Goal: Task Accomplishment & Management: Manage account settings

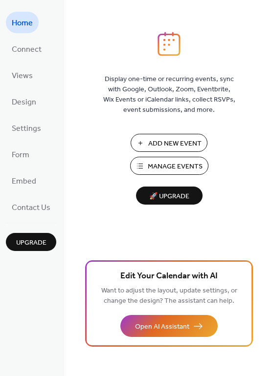
click at [164, 166] on span "Manage Events" at bounding box center [175, 167] width 55 height 10
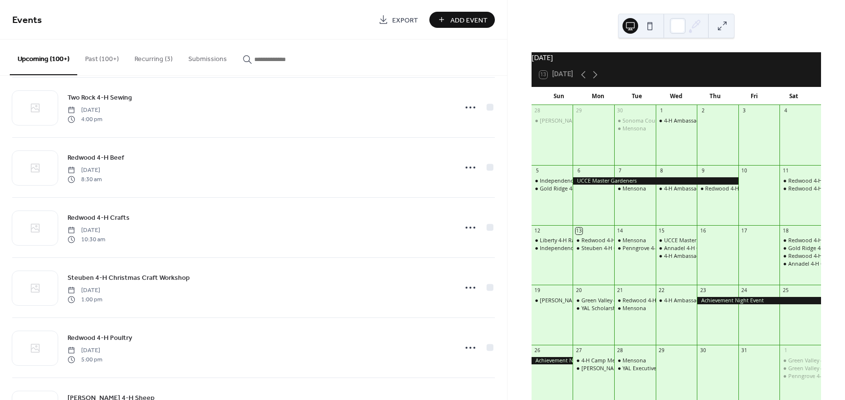
scroll to position [3654, 0]
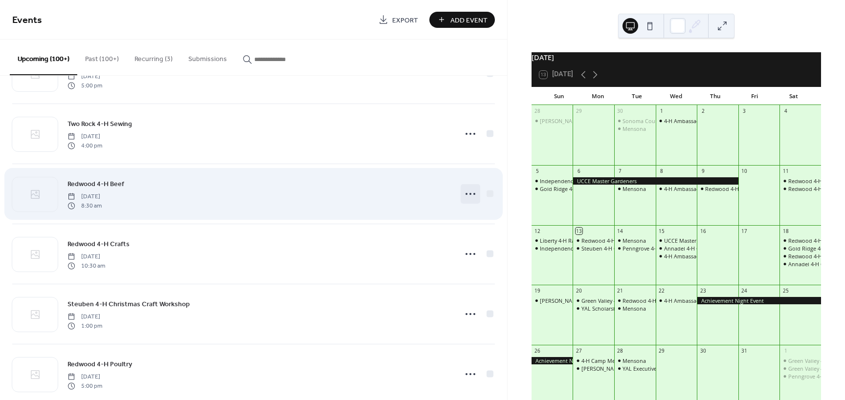
click at [470, 193] on icon at bounding box center [470, 194] width 16 height 16
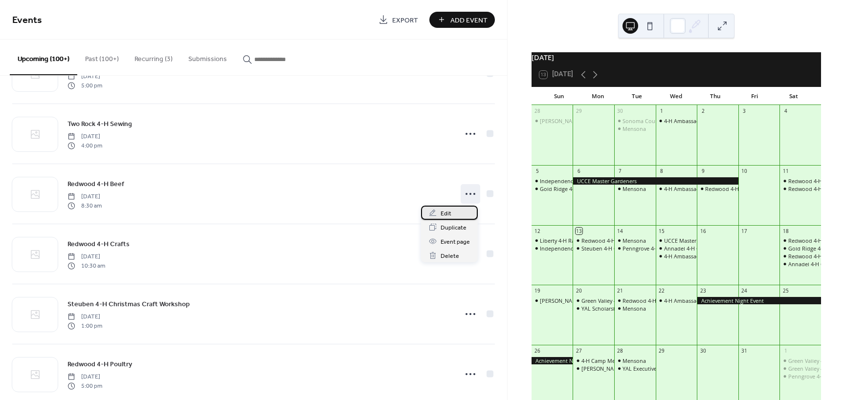
click at [456, 214] on div "Edit" at bounding box center [449, 213] width 57 height 14
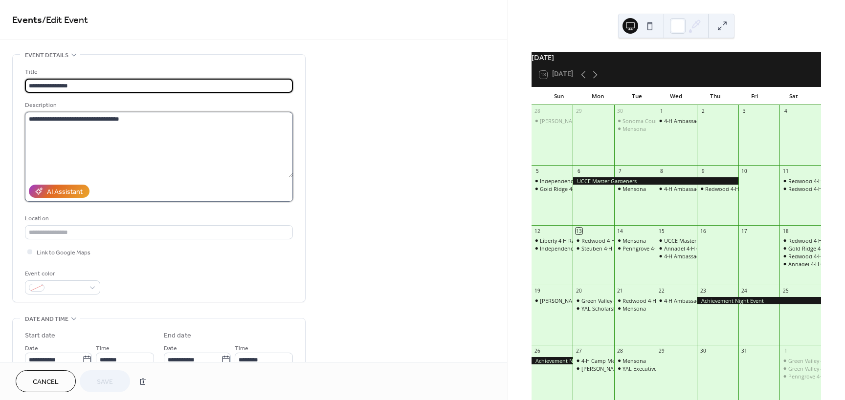
drag, startPoint x: 61, startPoint y: 116, endPoint x: 69, endPoint y: 127, distance: 13.6
click at [61, 117] on textarea "**********" at bounding box center [159, 145] width 268 height 66
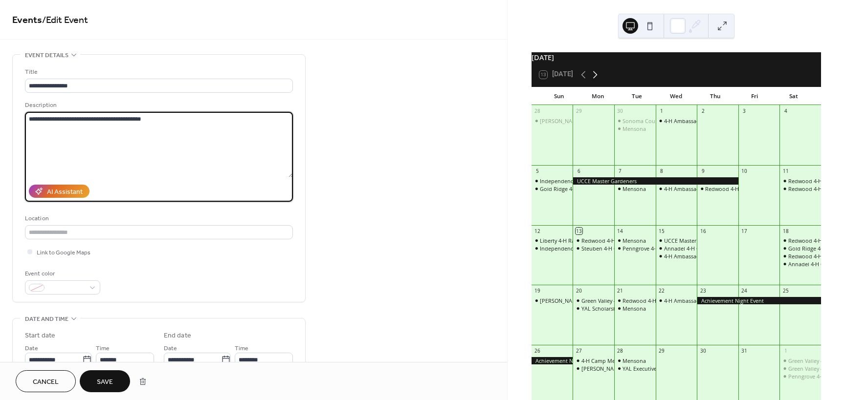
type textarea "**********"
click at [595, 78] on icon at bounding box center [595, 74] width 4 height 7
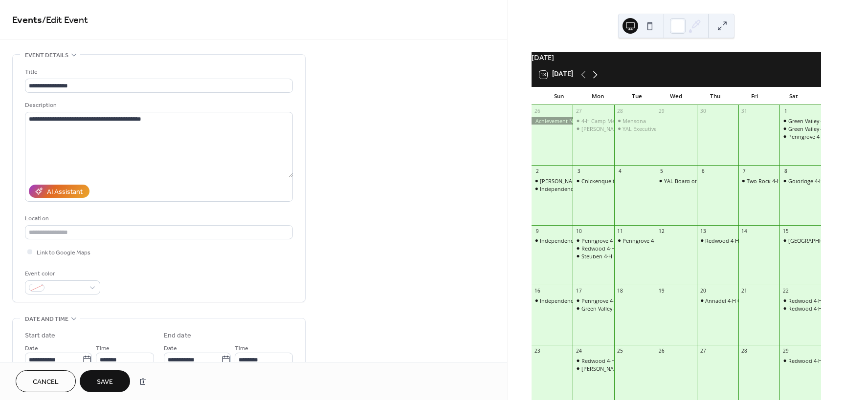
click at [595, 79] on icon at bounding box center [595, 75] width 12 height 12
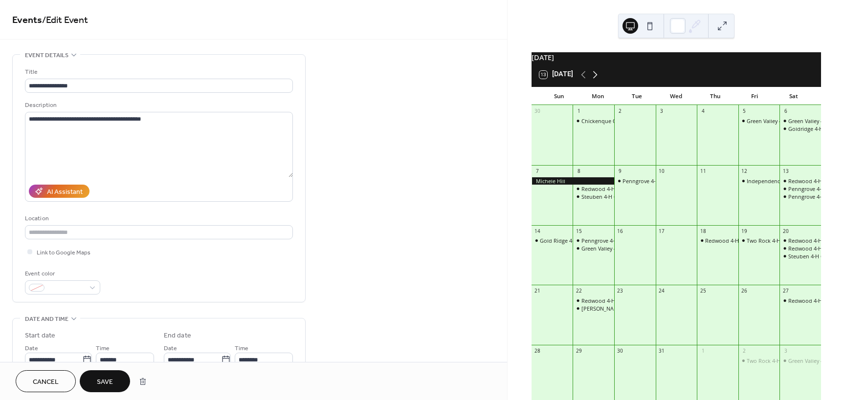
click at [595, 79] on icon at bounding box center [595, 75] width 12 height 12
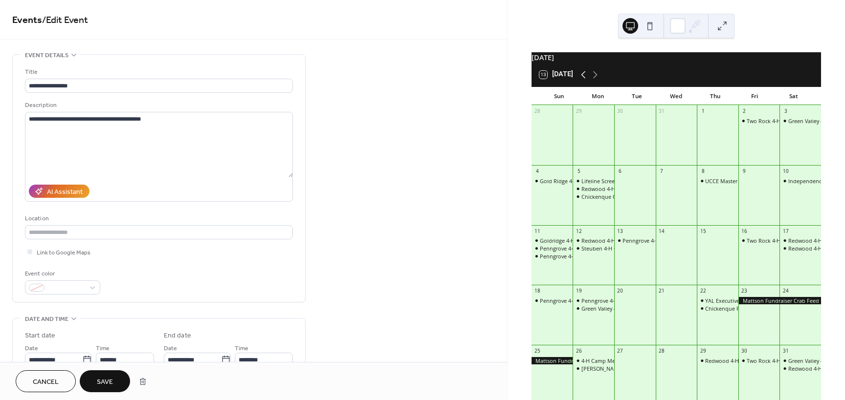
click at [582, 81] on icon at bounding box center [583, 75] width 12 height 12
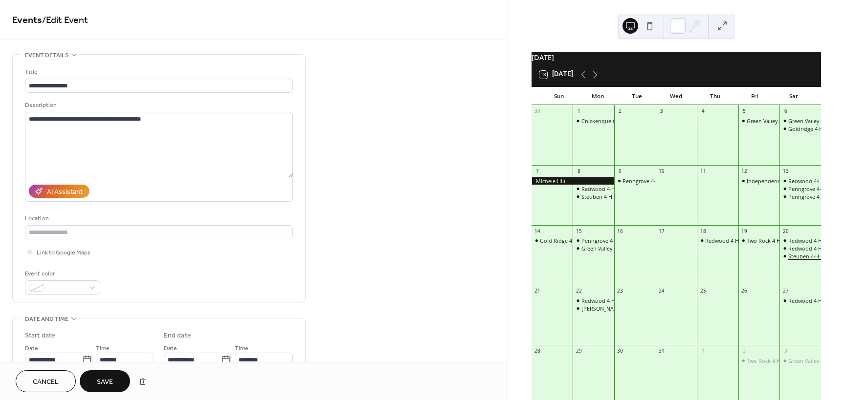
click at [795, 260] on div "Steuben 4-H Christmas Craft Workshop" at bounding box center [837, 256] width 98 height 7
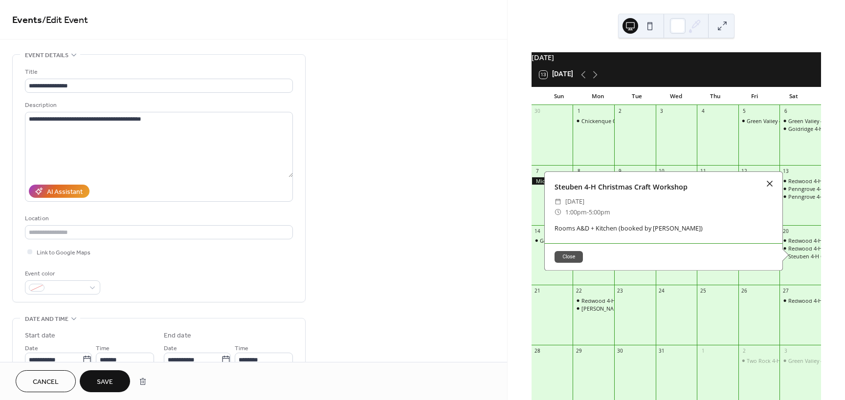
click at [766, 189] on div at bounding box center [770, 184] width 14 height 14
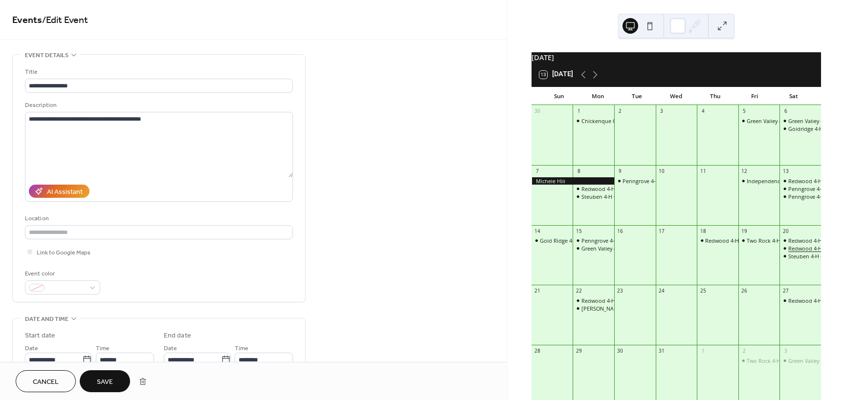
click at [798, 252] on div "Redwood 4-H Crafts" at bounding box center [813, 248] width 50 height 7
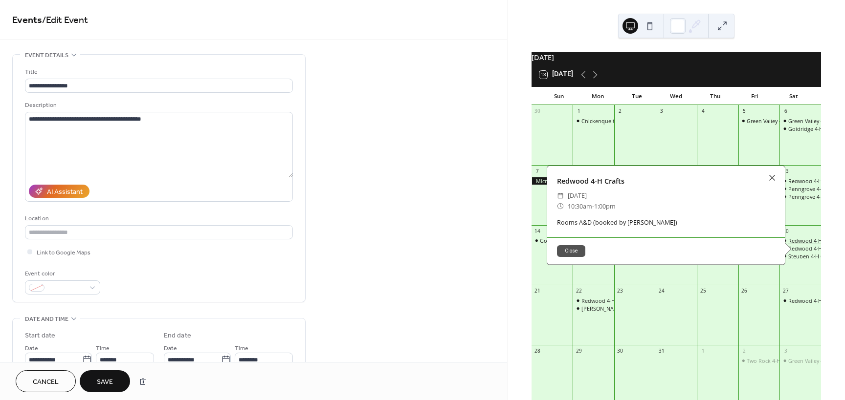
click at [795, 244] on div "Redwood 4-H Beef" at bounding box center [811, 240] width 46 height 7
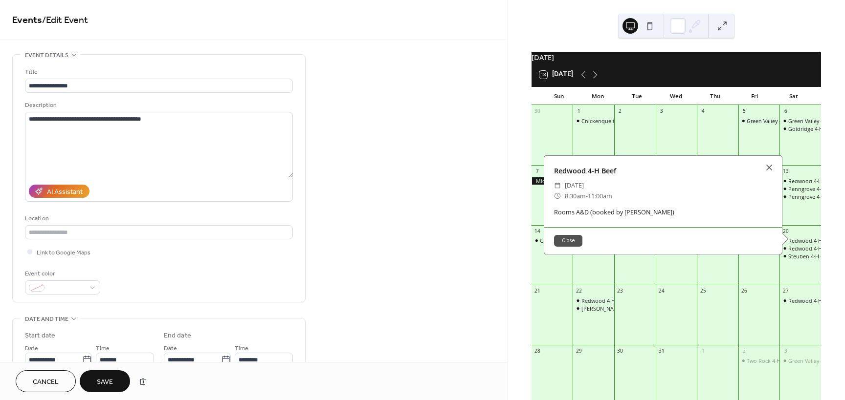
click at [108, 381] on span "Save" at bounding box center [105, 382] width 16 height 10
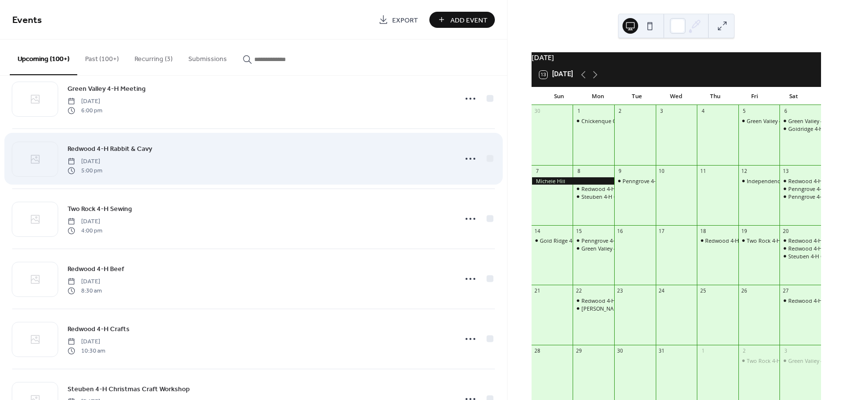
scroll to position [3606, 0]
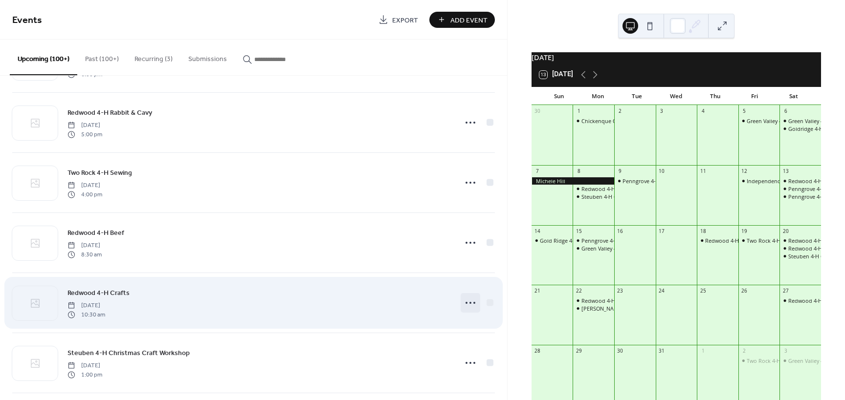
click at [465, 303] on circle at bounding box center [466, 303] width 2 height 2
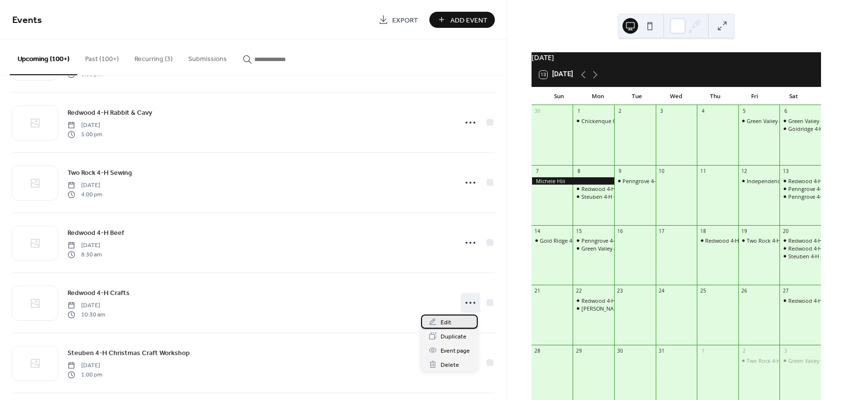
click at [453, 324] on div "Edit" at bounding box center [449, 322] width 57 height 14
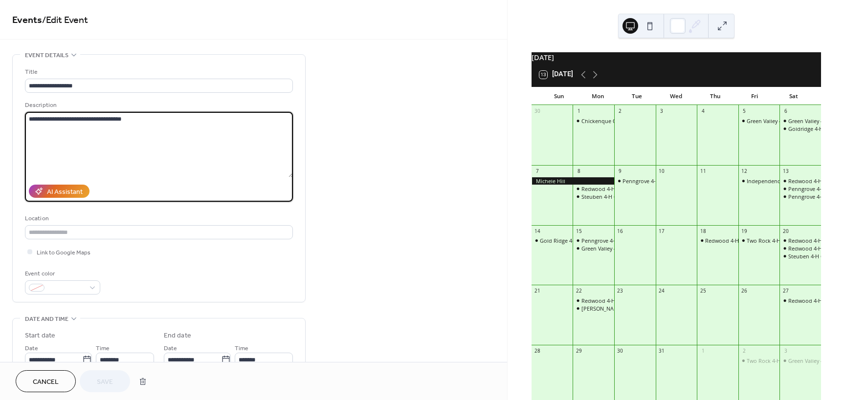
click at [60, 117] on textarea "**********" at bounding box center [159, 145] width 268 height 66
type textarea "**********"
click at [109, 381] on span "Save" at bounding box center [105, 382] width 16 height 10
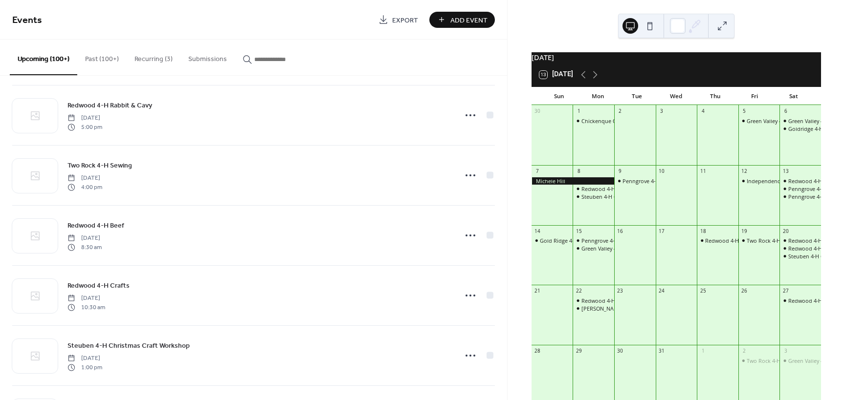
scroll to position [3654, 0]
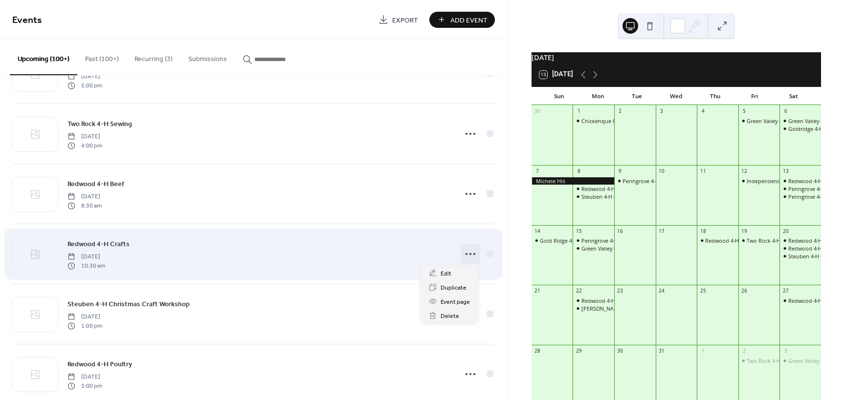
click at [464, 254] on icon at bounding box center [470, 254] width 16 height 16
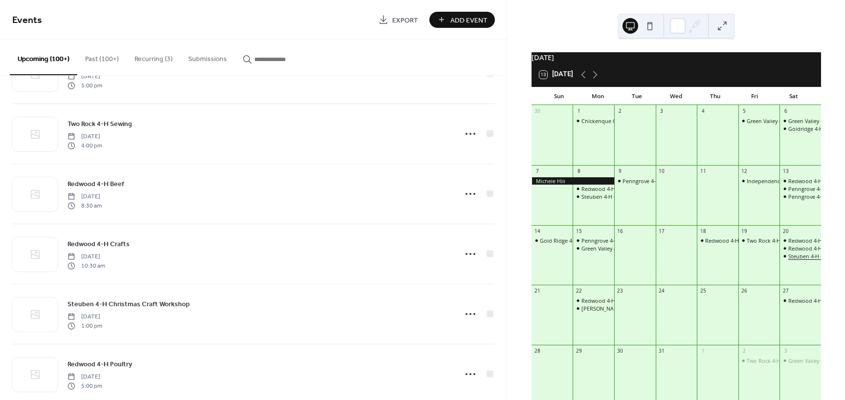
click at [797, 260] on div "Steuben 4-H Christmas Craft Workshop" at bounding box center [837, 256] width 98 height 7
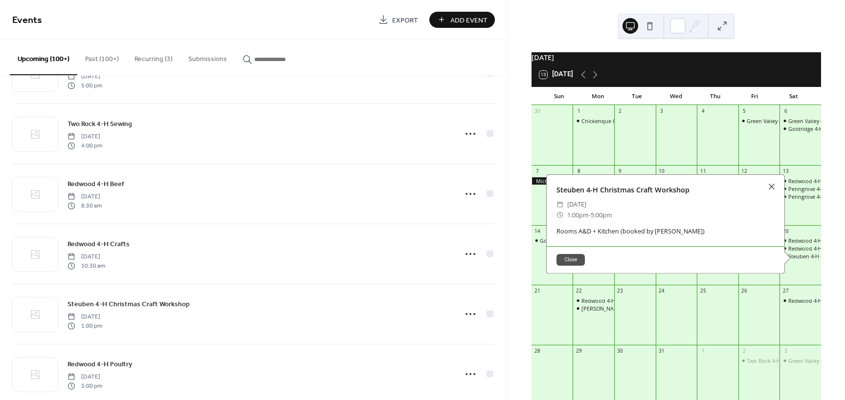
click at [564, 263] on button "Close" at bounding box center [570, 260] width 28 height 12
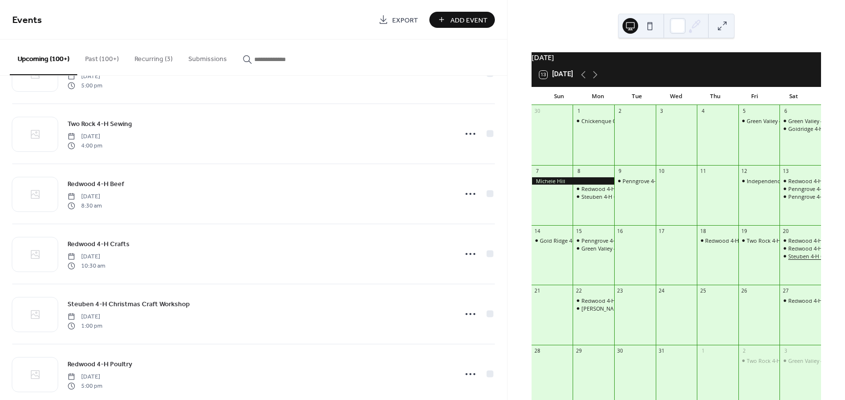
click at [792, 260] on div "Steuben 4-H Christmas Craft Workshop" at bounding box center [837, 256] width 98 height 7
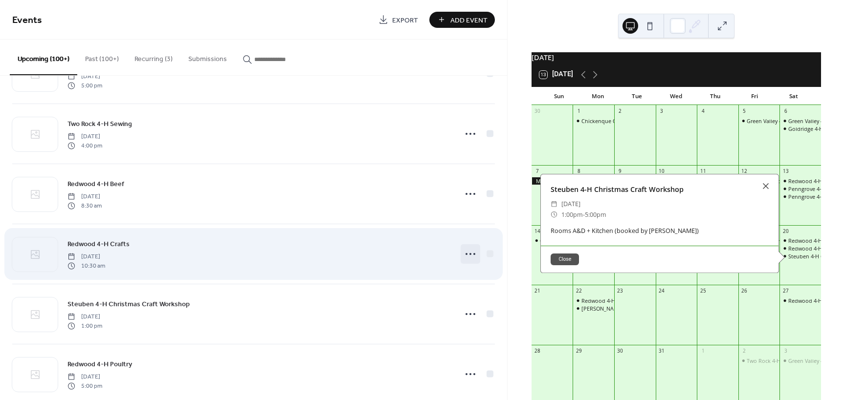
click at [464, 253] on icon at bounding box center [470, 254] width 16 height 16
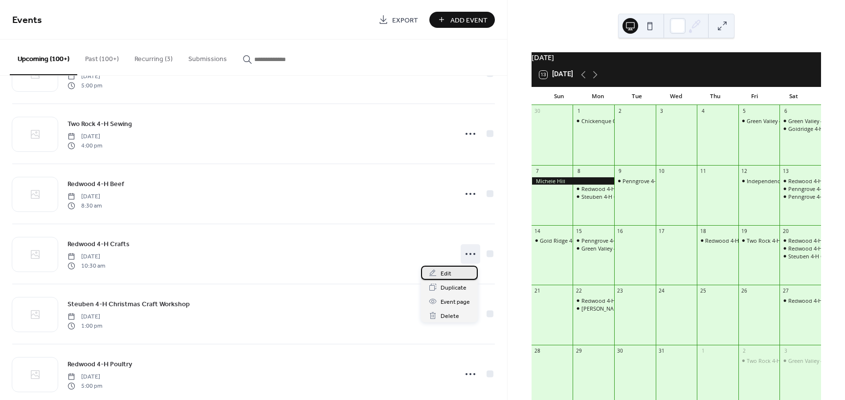
click at [442, 275] on span "Edit" at bounding box center [445, 274] width 11 height 10
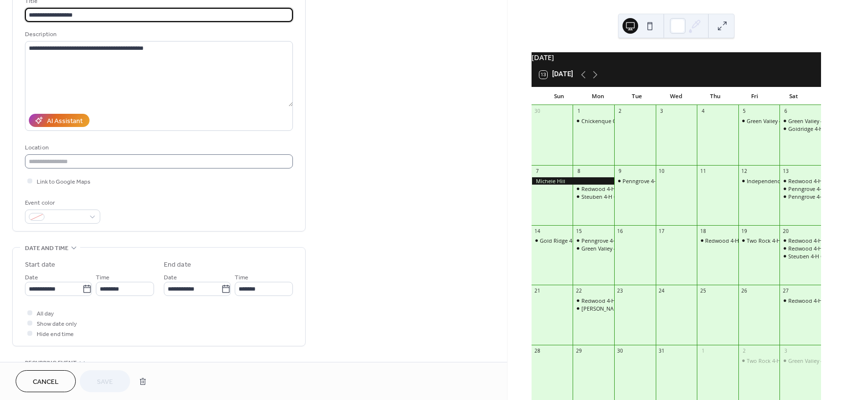
scroll to position [98, 0]
